Goal: Navigation & Orientation: Find specific page/section

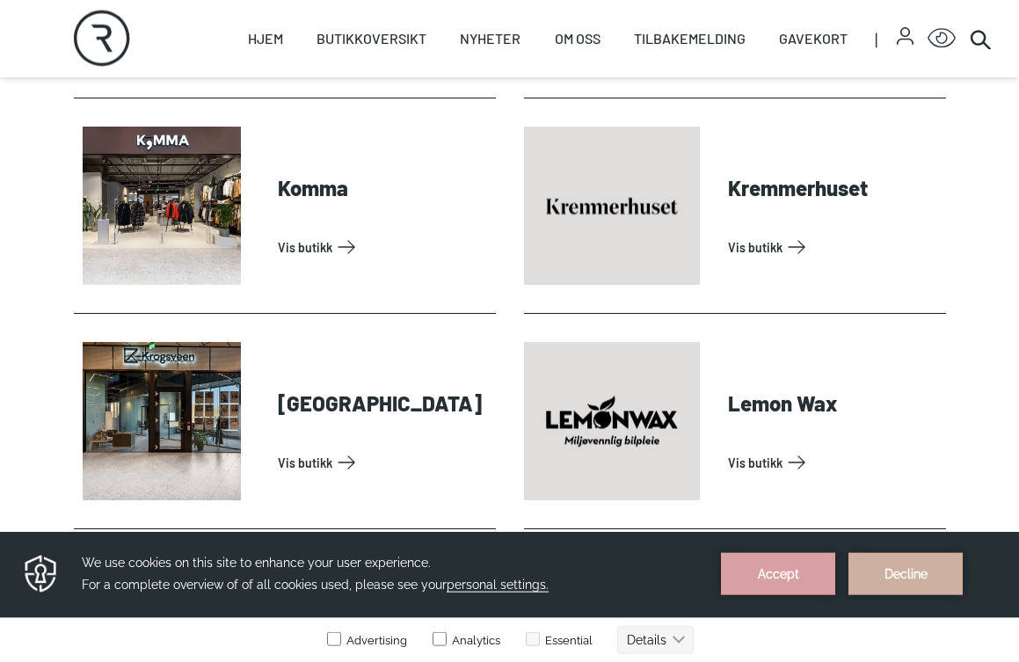
scroll to position [2626, 0]
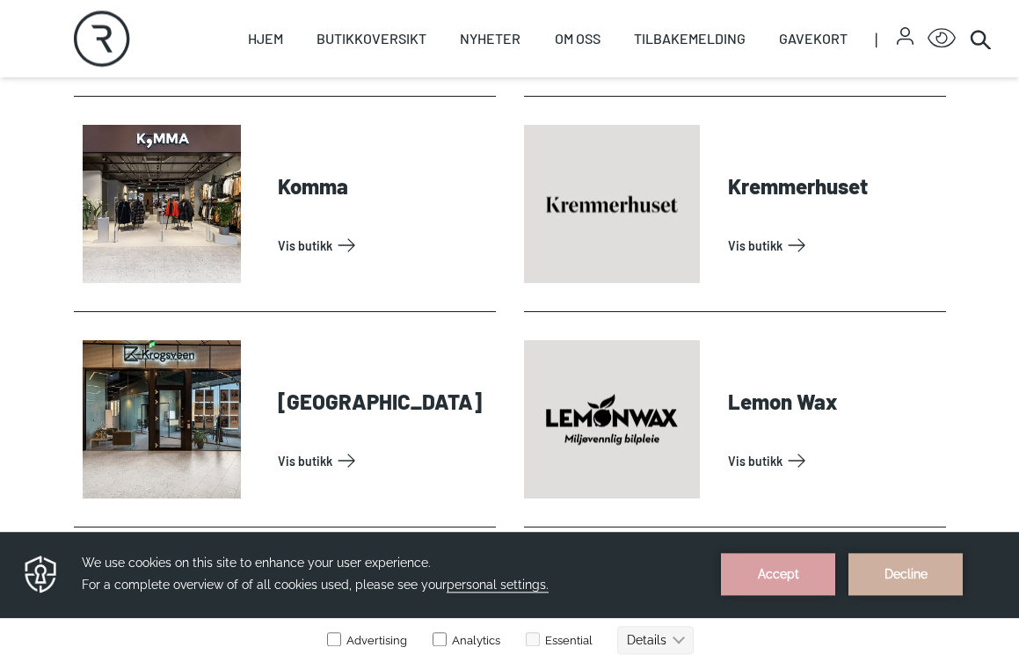
click at [331, 255] on link "Vis butikk" at bounding box center [383, 245] width 211 height 28
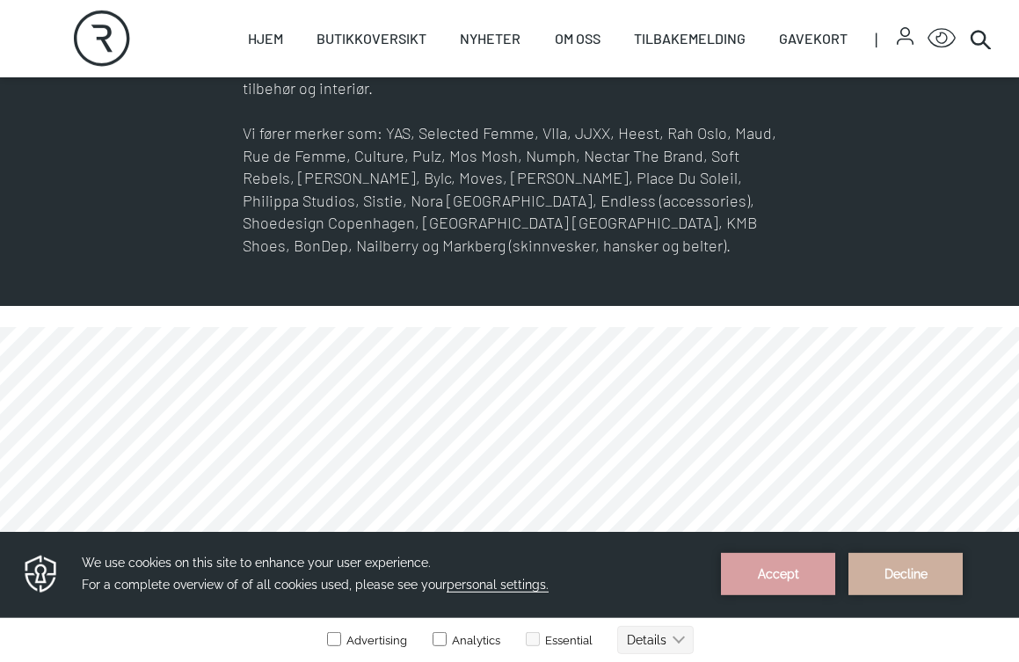
scroll to position [814, 0]
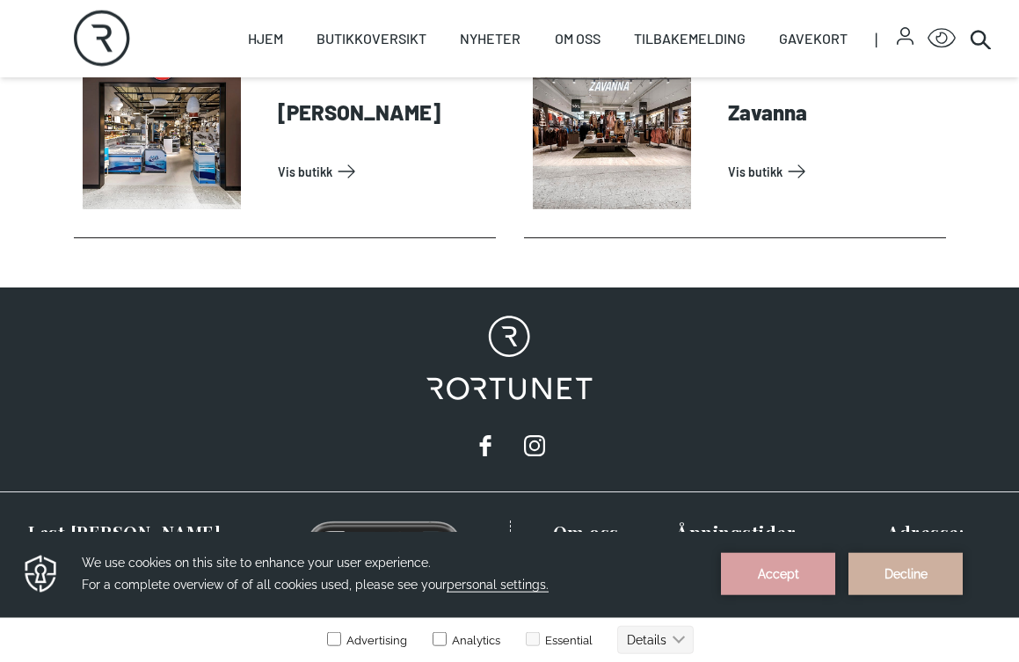
scroll to position [5859, 0]
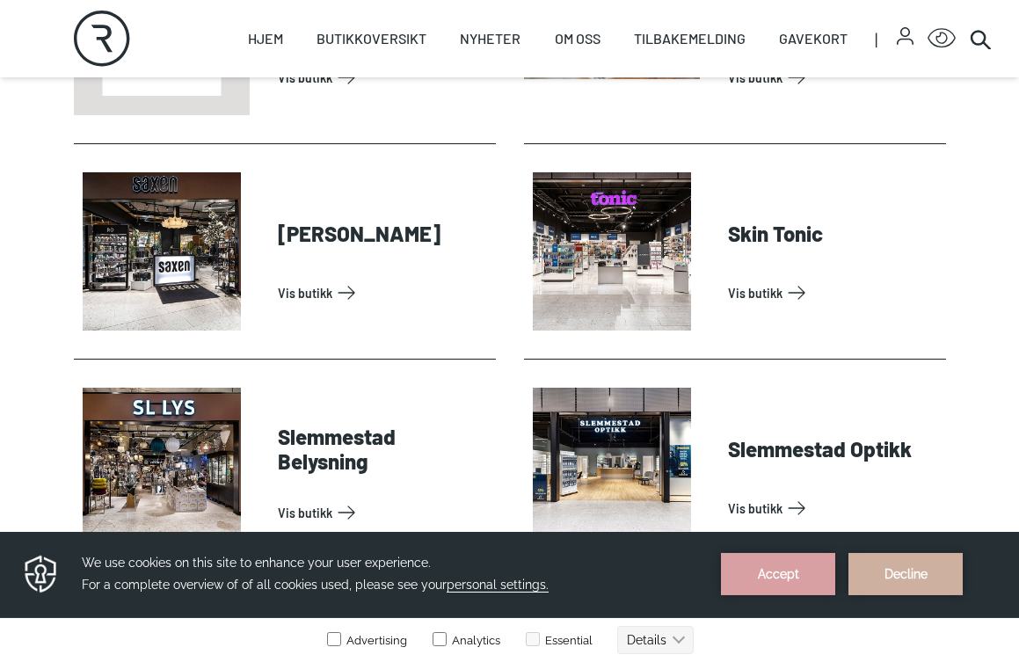
scroll to position [4518, 0]
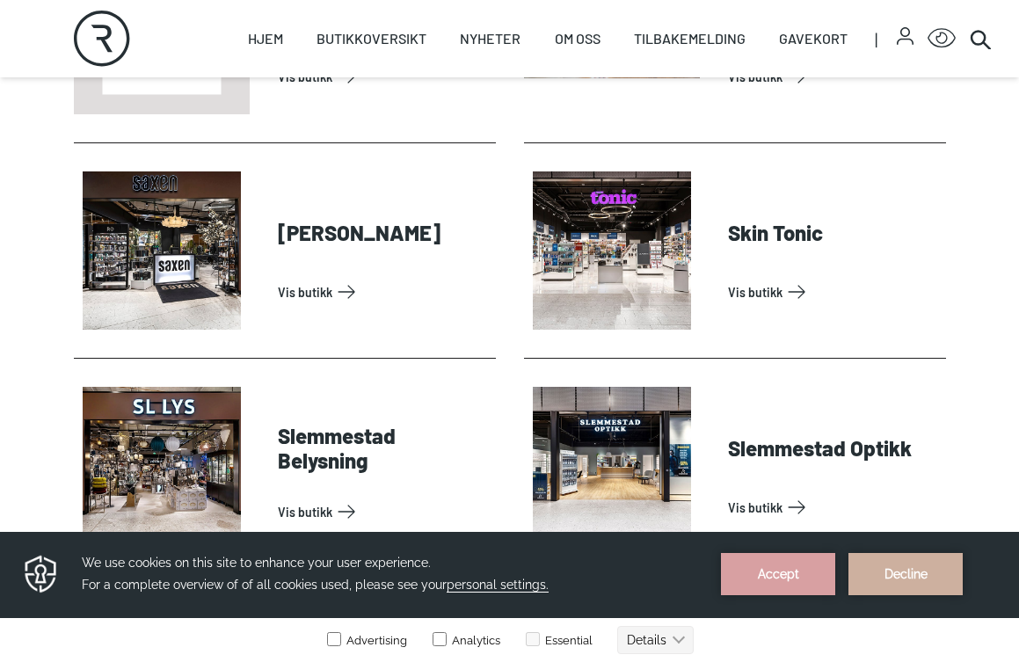
click at [812, 46] on link "Gavekort" at bounding box center [813, 38] width 69 height 77
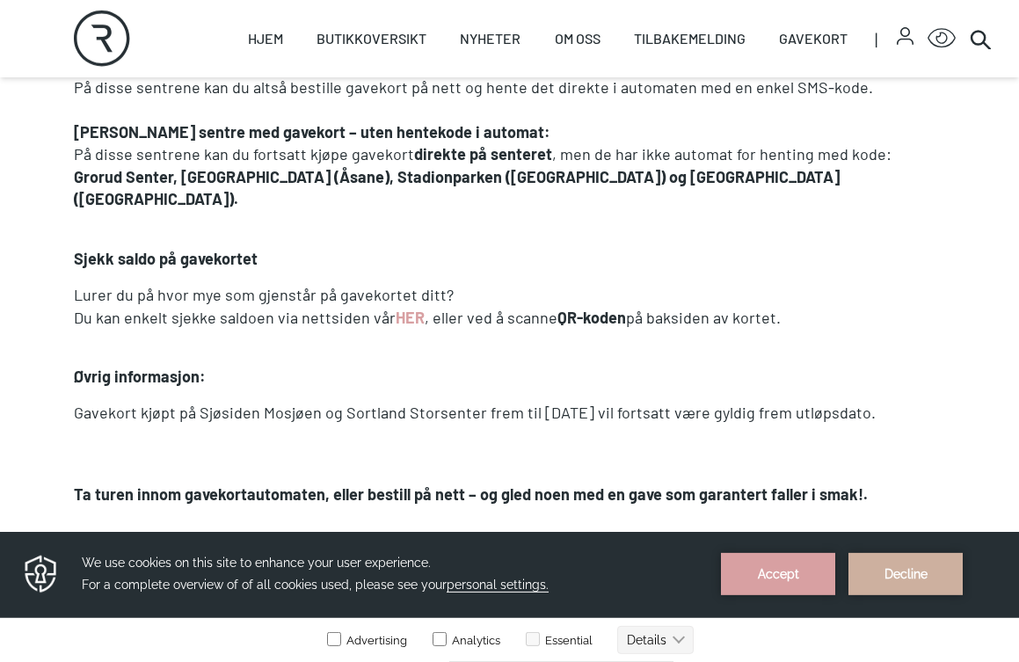
scroll to position [1576, 0]
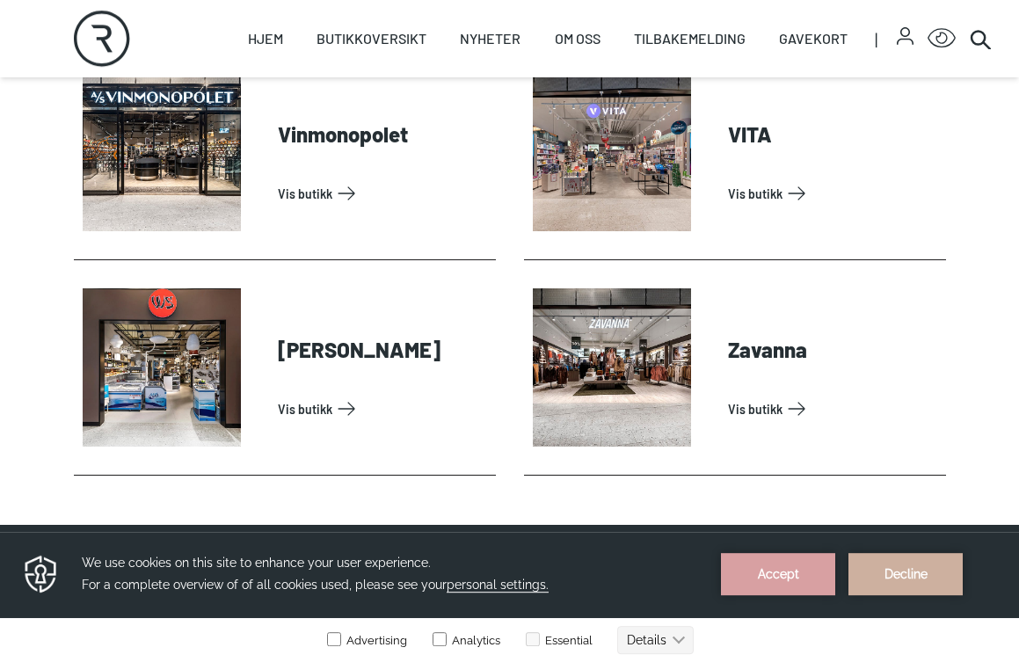
scroll to position [5478, 0]
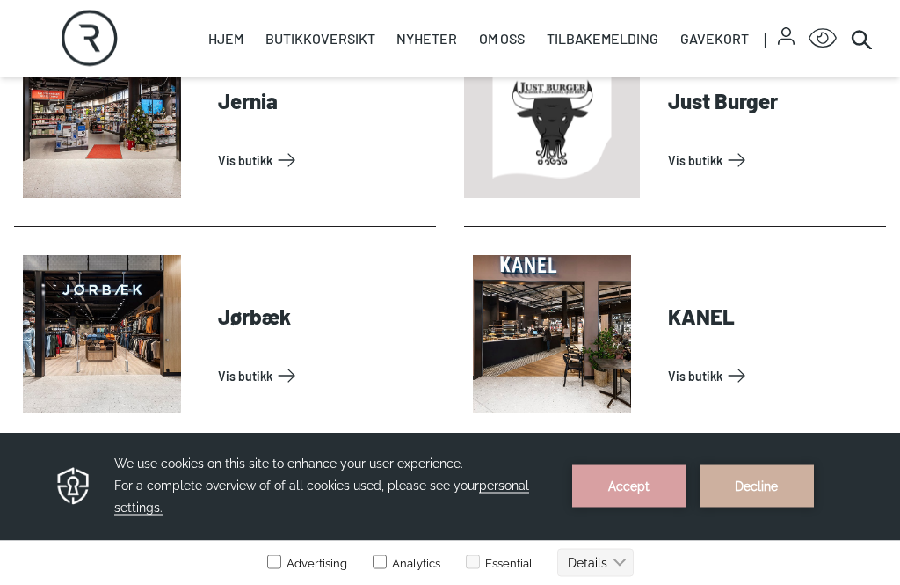
scroll to position [1850, 0]
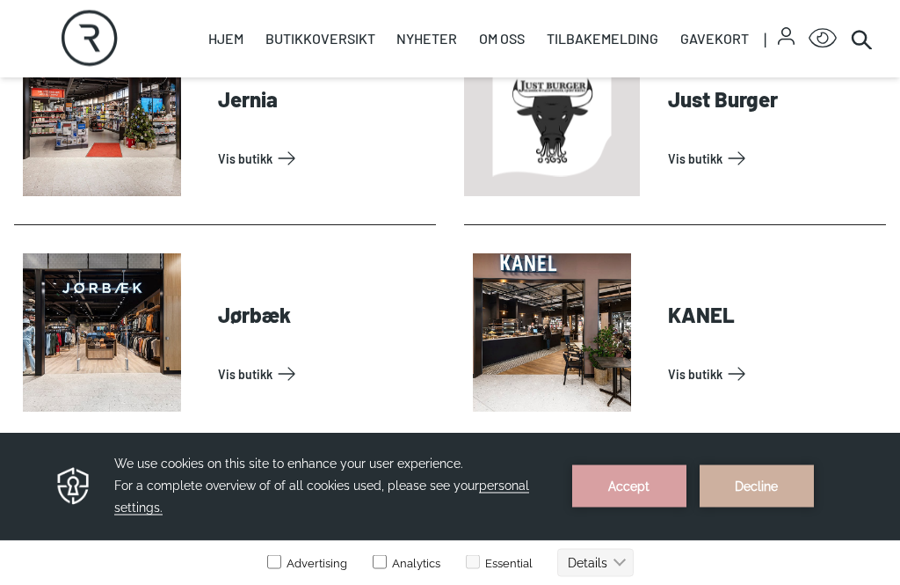
click at [265, 371] on link "Vis butikk" at bounding box center [323, 375] width 211 height 28
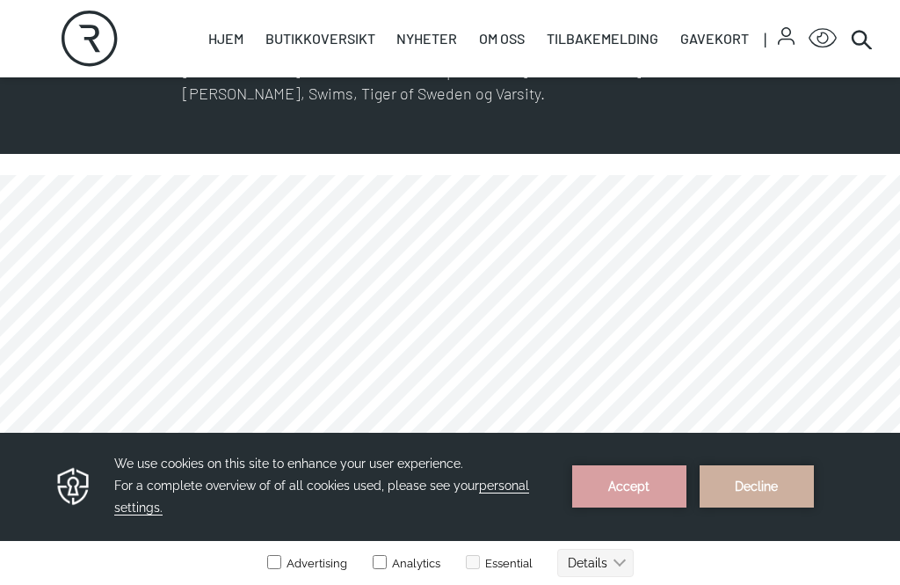
scroll to position [1240, 0]
